Goal: Task Accomplishment & Management: Manage account settings

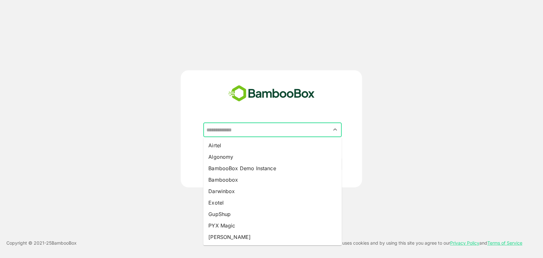
click at [262, 133] on input "text" at bounding box center [273, 130] width 136 height 12
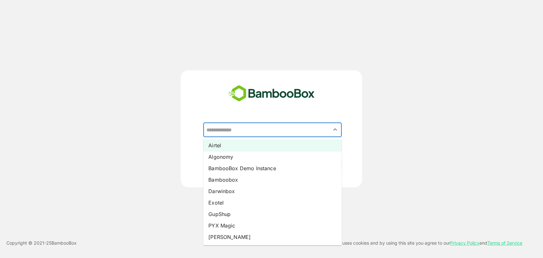
click at [249, 145] on li "Airtel" at bounding box center [272, 145] width 138 height 11
type input "******"
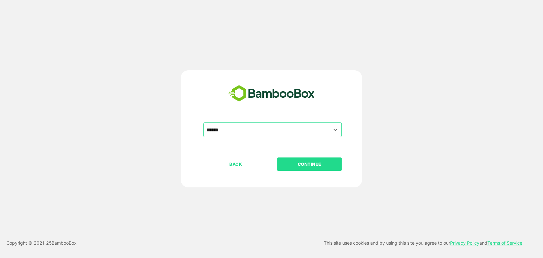
click at [301, 163] on p "CONTINUE" at bounding box center [310, 164] width 64 height 7
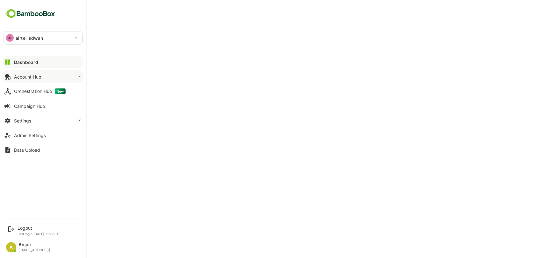
click at [31, 76] on div "Account Hub" at bounding box center [27, 76] width 27 height 5
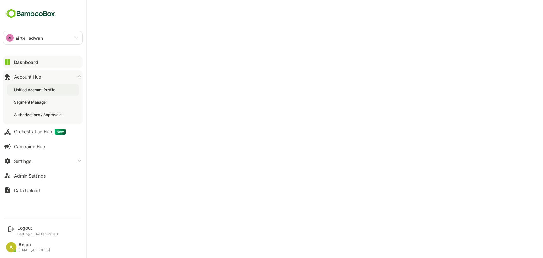
click at [36, 88] on div "Unified Account Profile" at bounding box center [35, 89] width 43 height 5
click at [26, 228] on div "Logout" at bounding box center [38, 227] width 41 height 5
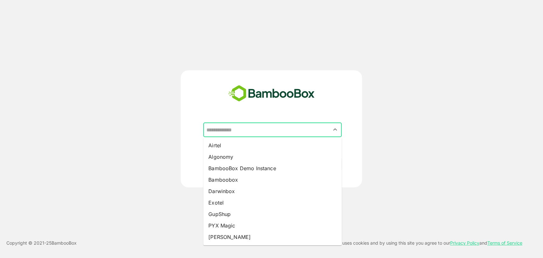
click at [245, 134] on input "text" at bounding box center [273, 130] width 136 height 12
